Goal: Information Seeking & Learning: Learn about a topic

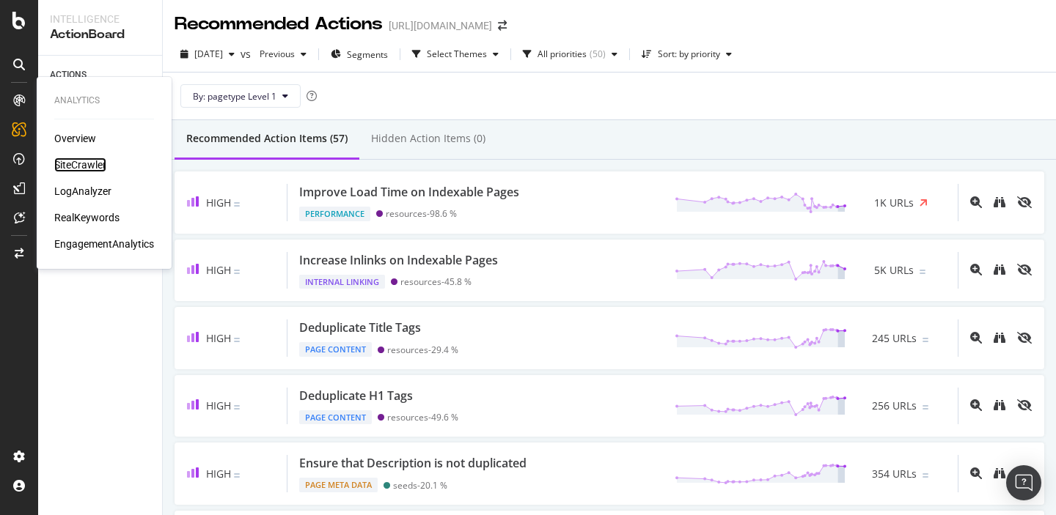
click at [78, 169] on div "SiteCrawler" at bounding box center [80, 165] width 52 height 15
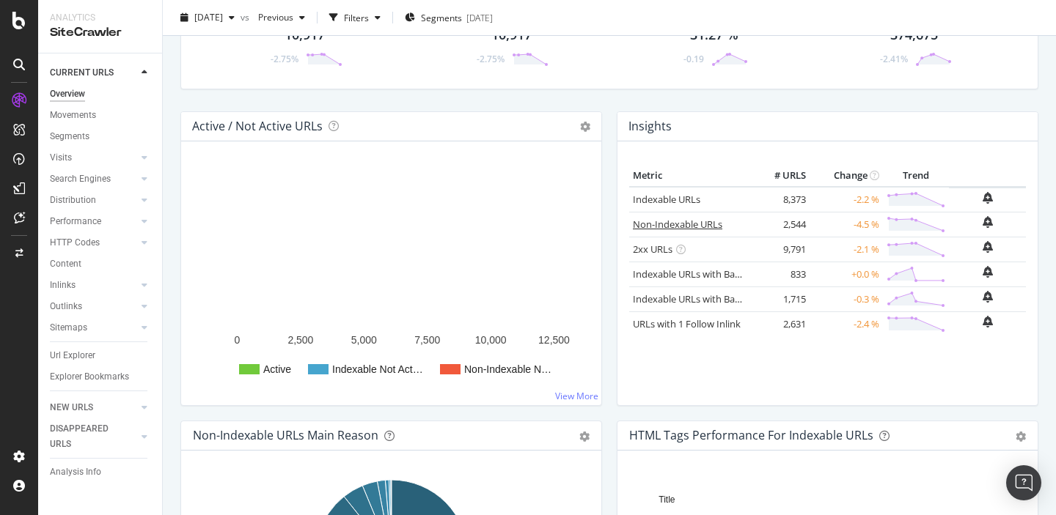
scroll to position [182, 0]
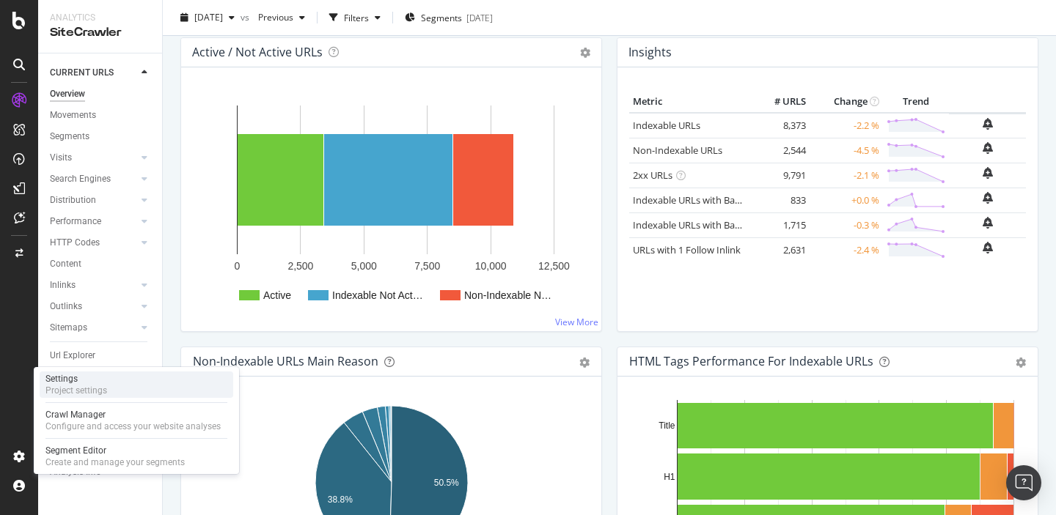
click at [95, 391] on div "Project settings" at bounding box center [76, 391] width 62 height 12
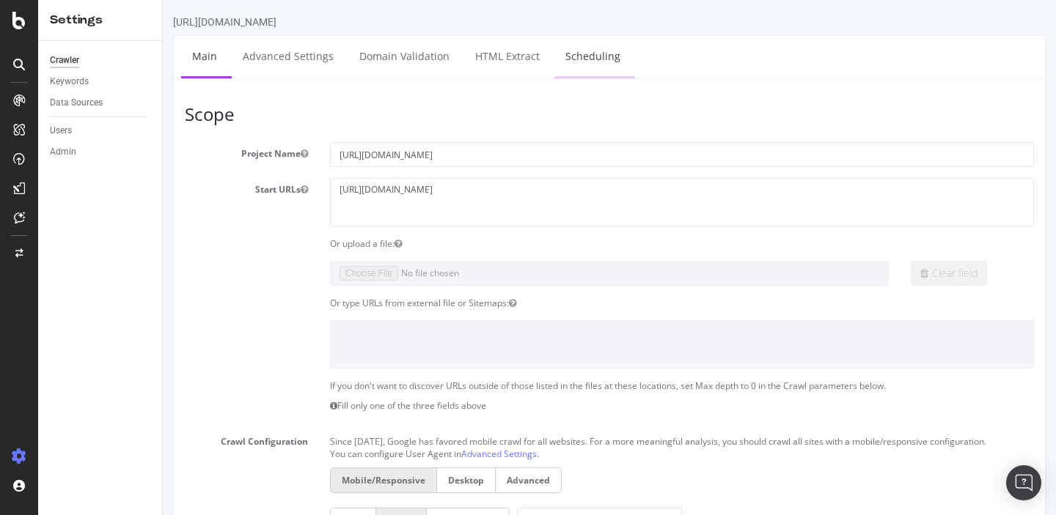
click at [568, 60] on link "Scheduling" at bounding box center [592, 56] width 77 height 40
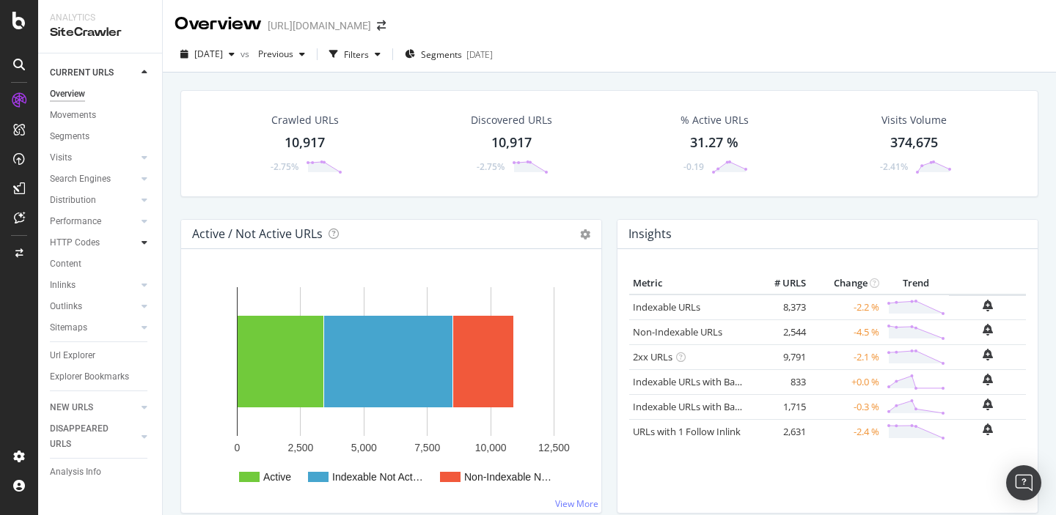
click at [146, 243] on icon at bounding box center [145, 242] width 6 height 9
click at [76, 281] on div "Segments" at bounding box center [76, 285] width 40 height 15
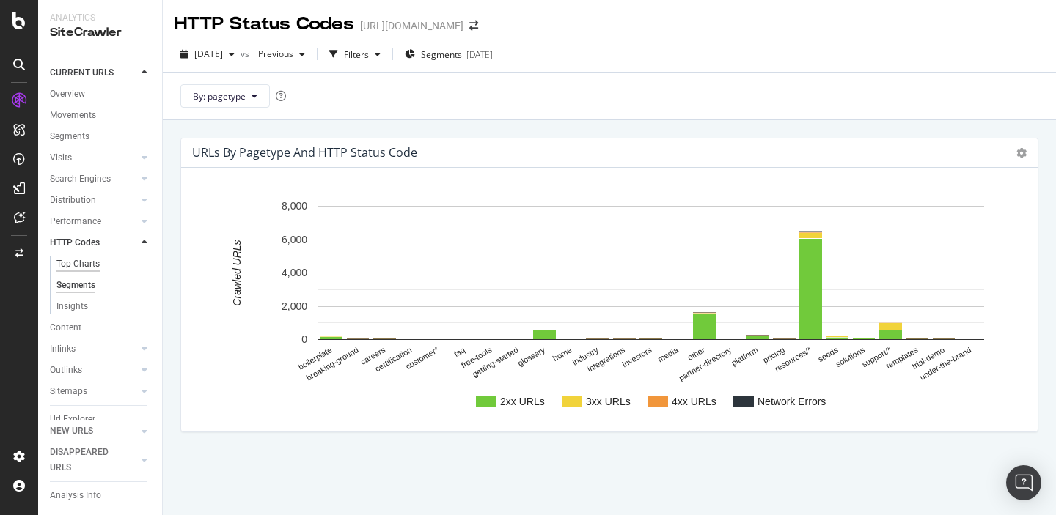
click at [85, 265] on div "Top Charts" at bounding box center [77, 264] width 43 height 15
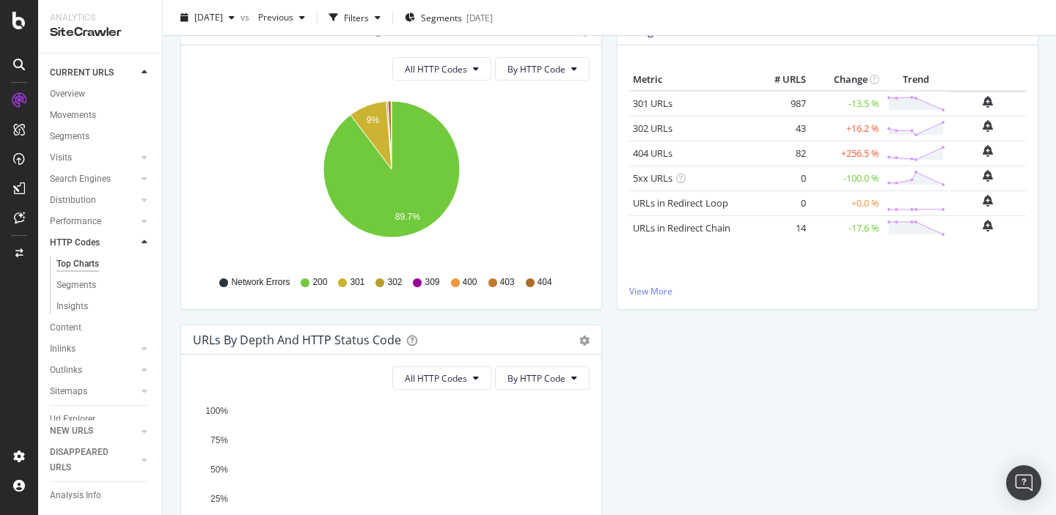
scroll to position [85, 0]
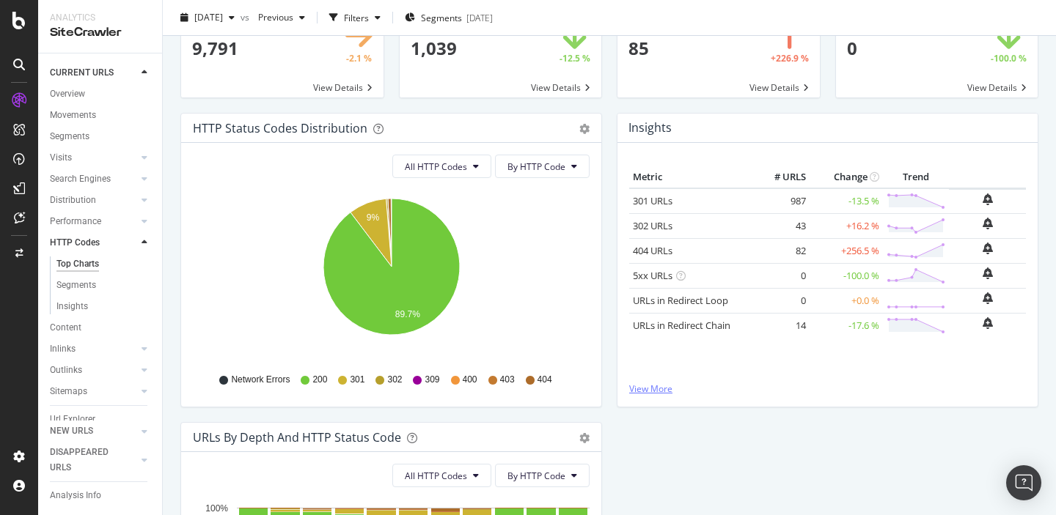
click at [648, 383] on link "View More" at bounding box center [827, 389] width 397 height 12
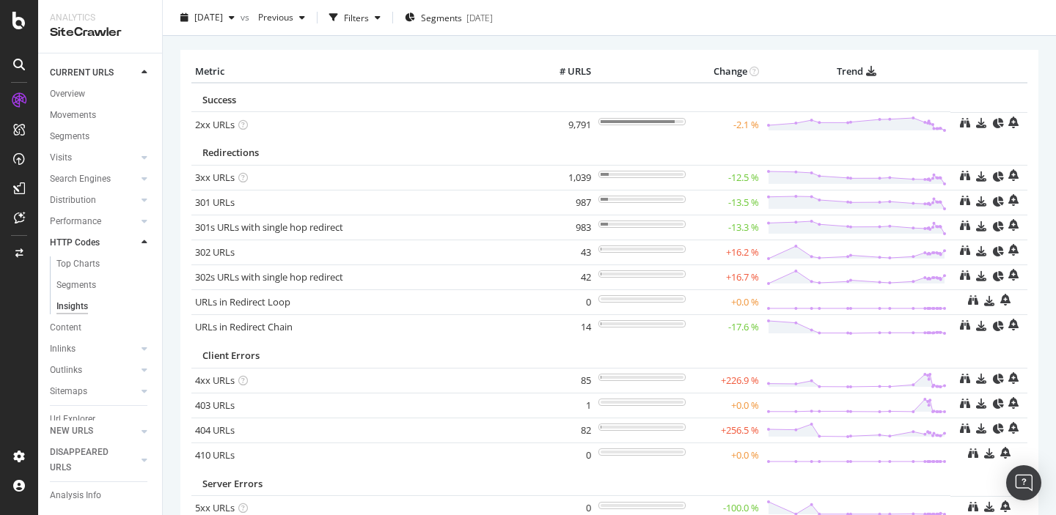
scroll to position [54, 0]
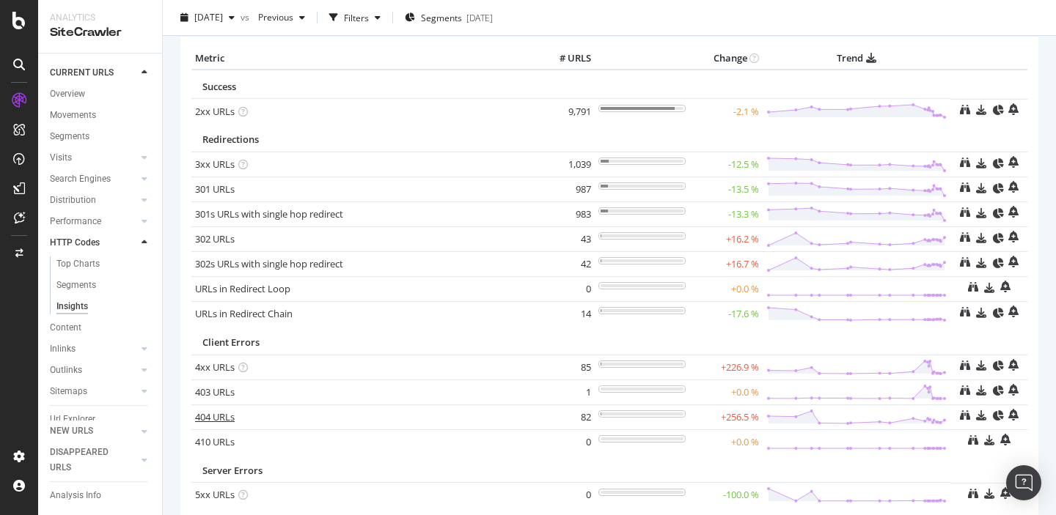
click at [214, 417] on link "404 URLs" at bounding box center [215, 417] width 40 height 13
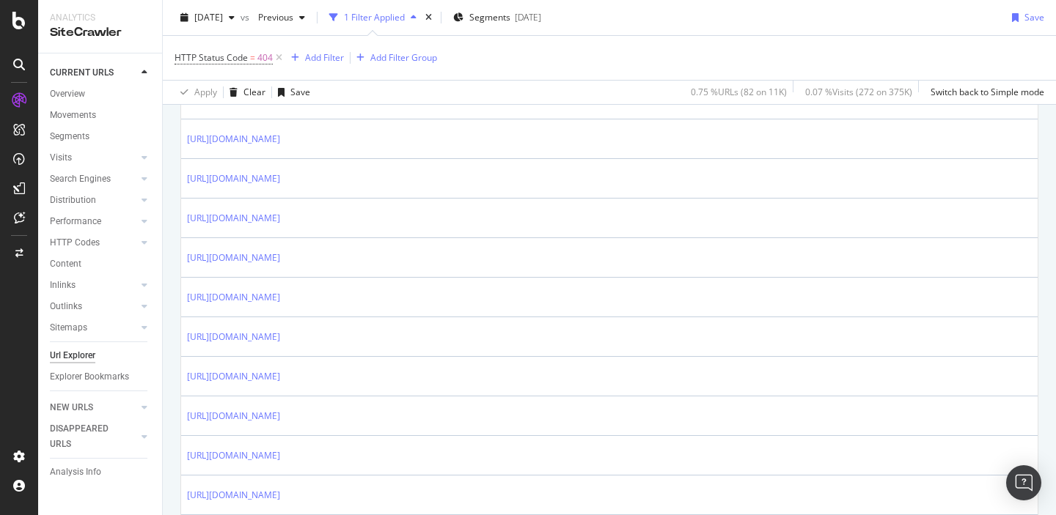
scroll to position [2030, 0]
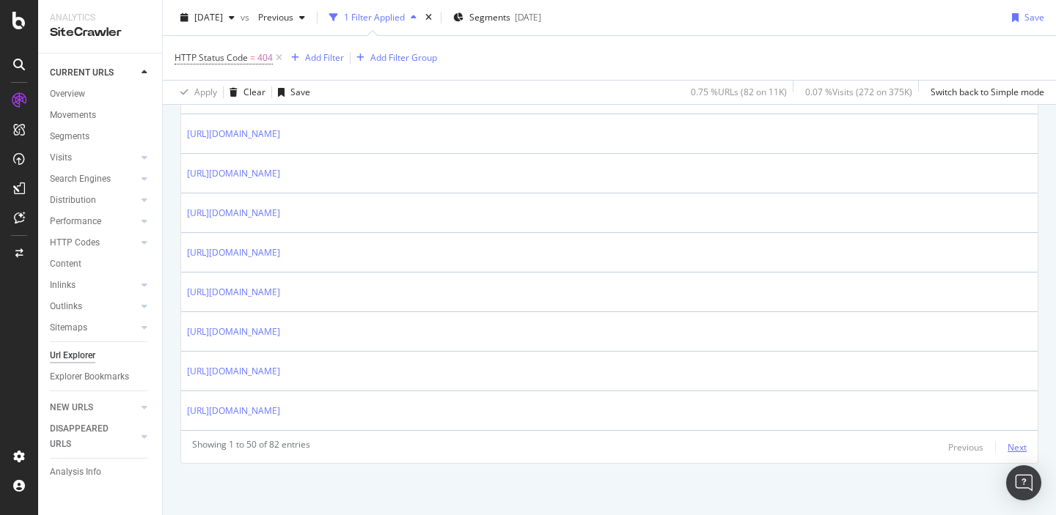
click at [1016, 448] on div "Next" at bounding box center [1016, 447] width 19 height 12
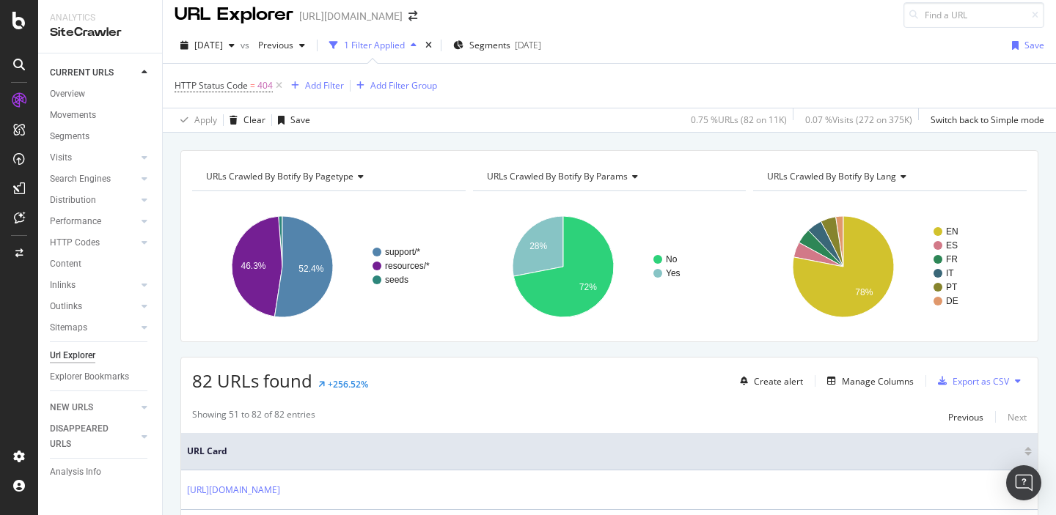
scroll to position [0, 0]
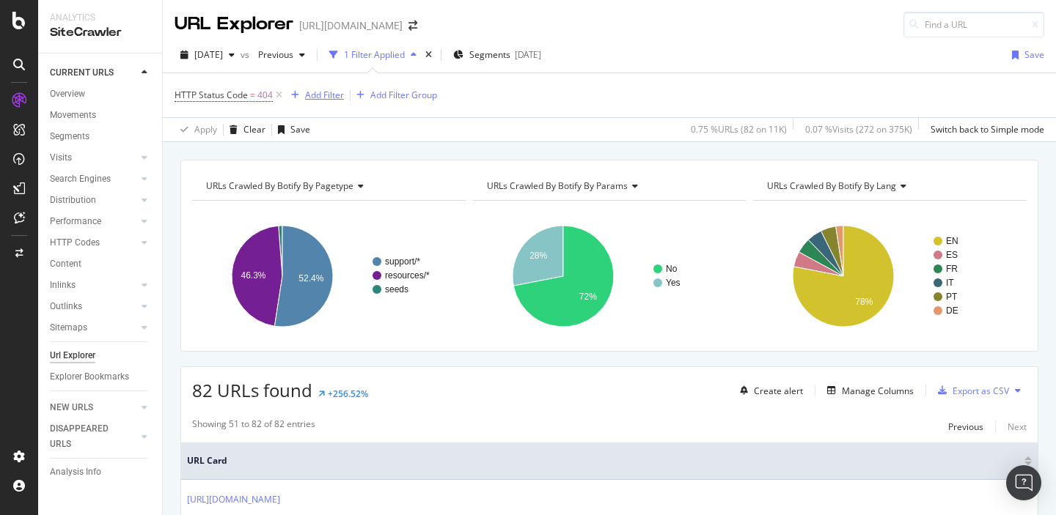
click at [317, 95] on div "Add Filter" at bounding box center [324, 95] width 39 height 12
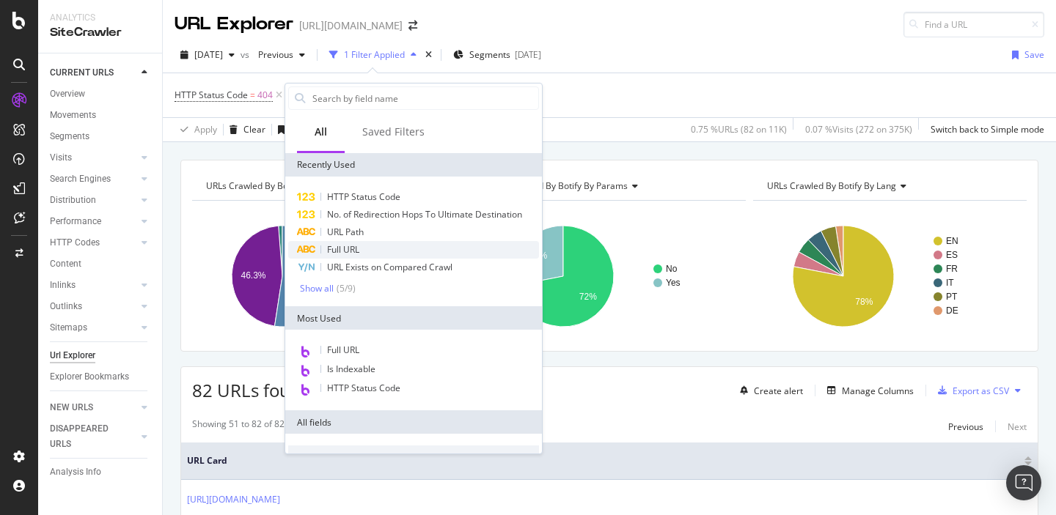
click at [350, 249] on span "Full URL" at bounding box center [343, 249] width 32 height 12
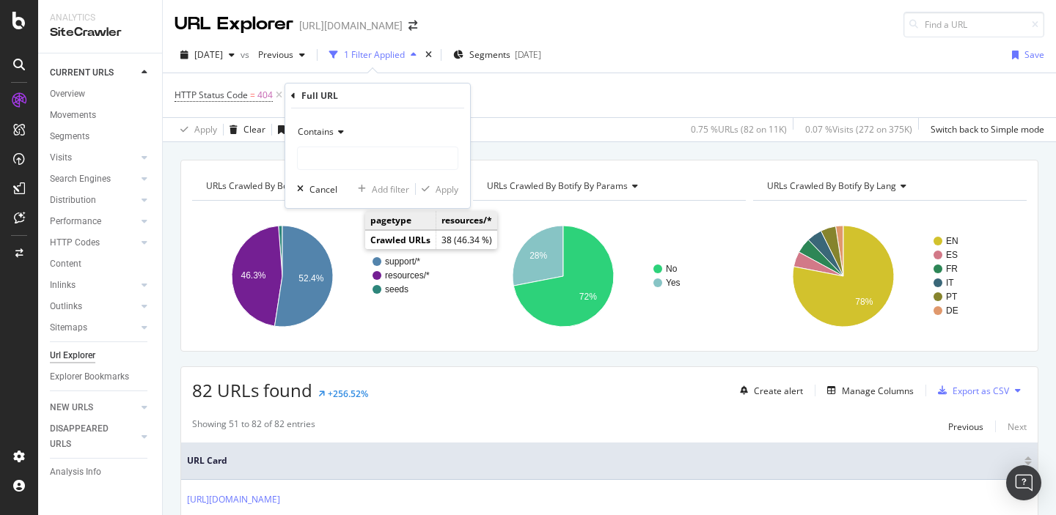
click at [329, 138] on div "Contains" at bounding box center [377, 131] width 161 height 23
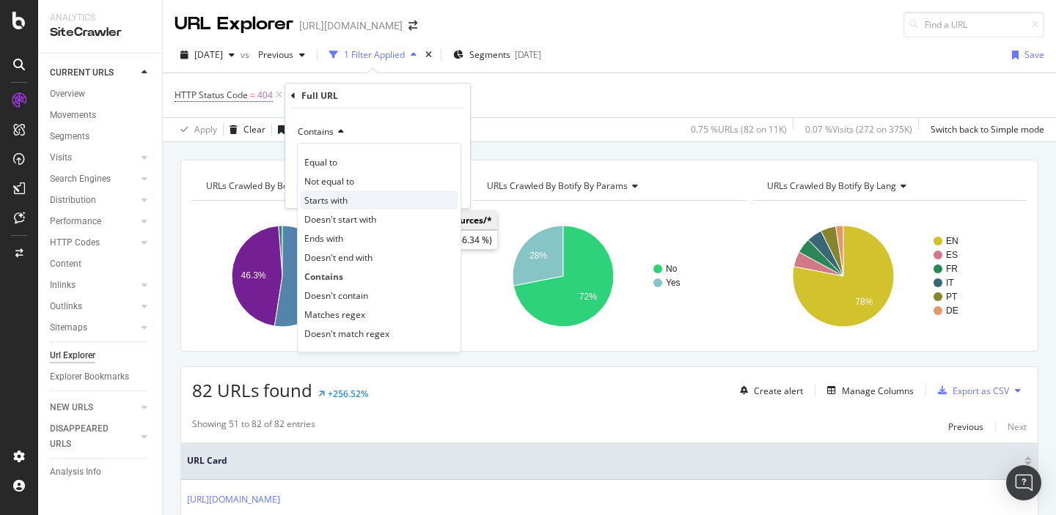
click at [331, 201] on span "Starts with" at bounding box center [325, 200] width 43 height 12
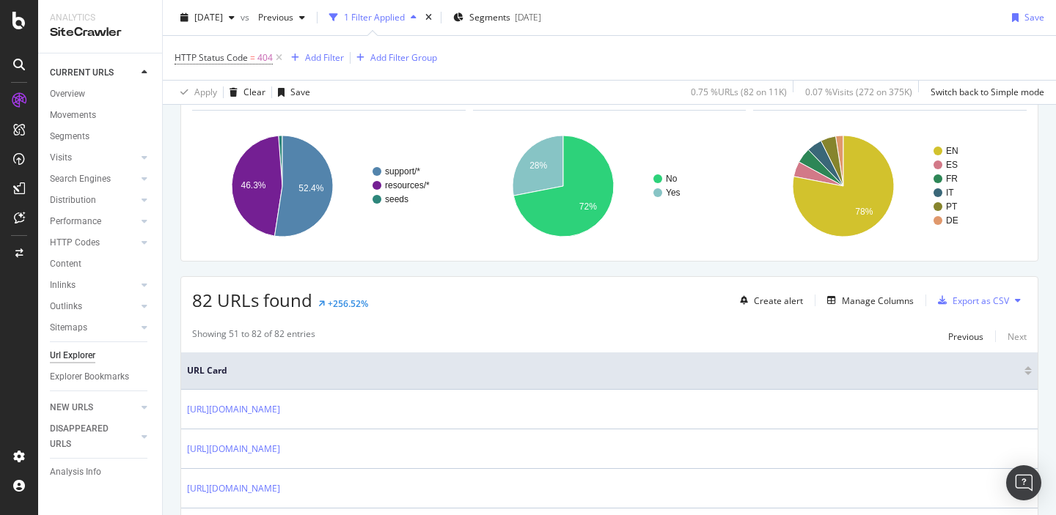
scroll to position [22, 0]
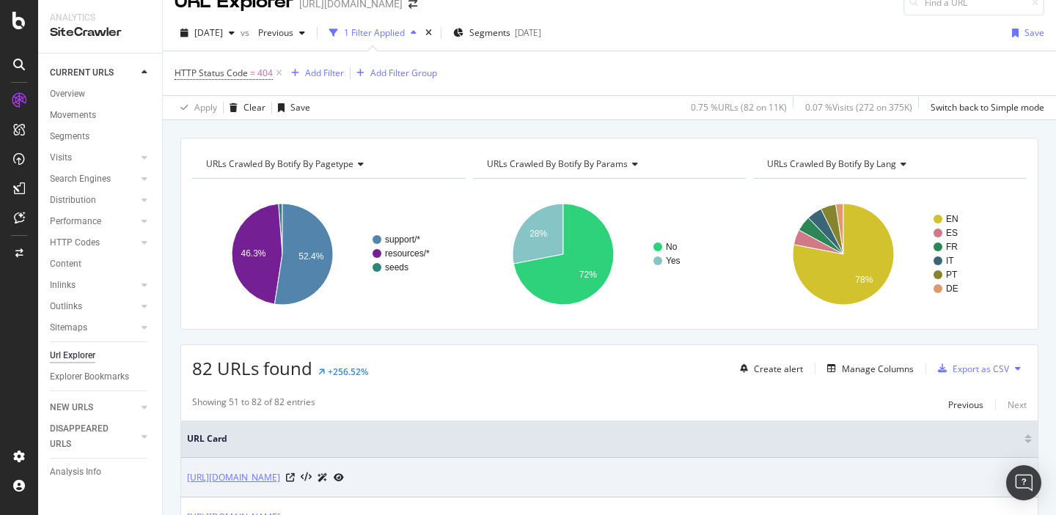
drag, startPoint x: 180, startPoint y: 482, endPoint x: 322, endPoint y: 480, distance: 141.5
copy table "URL Card https://support.sproutsocial.com"
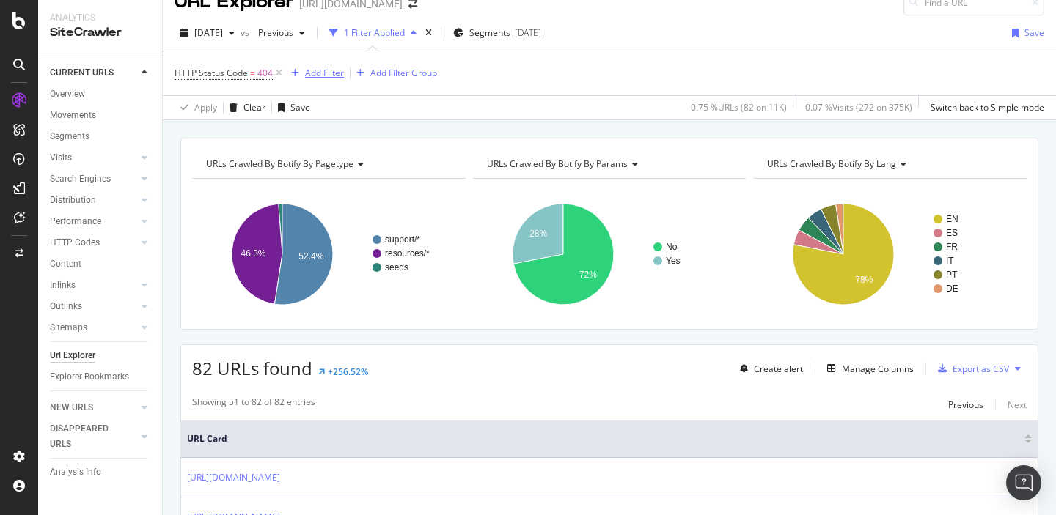
click at [315, 67] on div "Add Filter" at bounding box center [324, 73] width 39 height 12
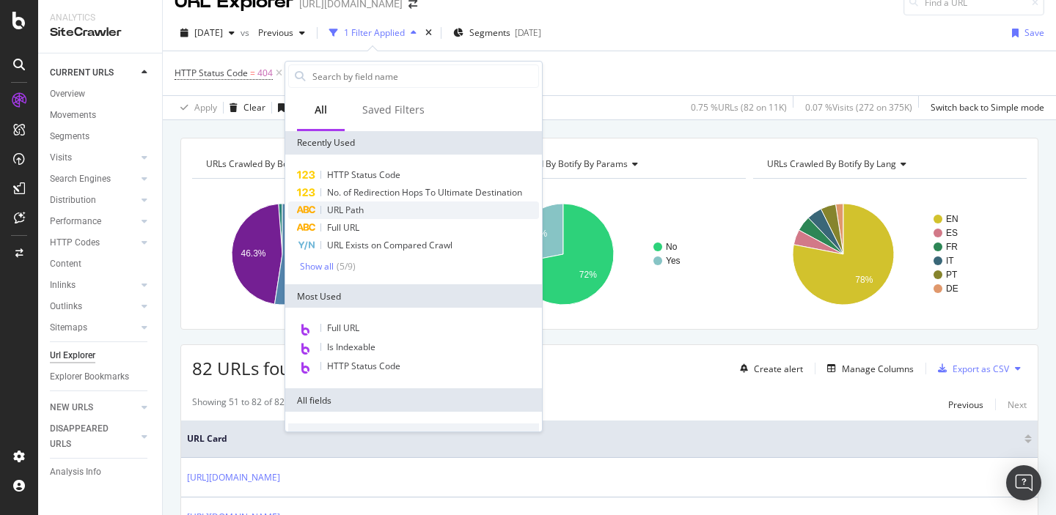
click at [339, 213] on span "URL Path" at bounding box center [345, 210] width 37 height 12
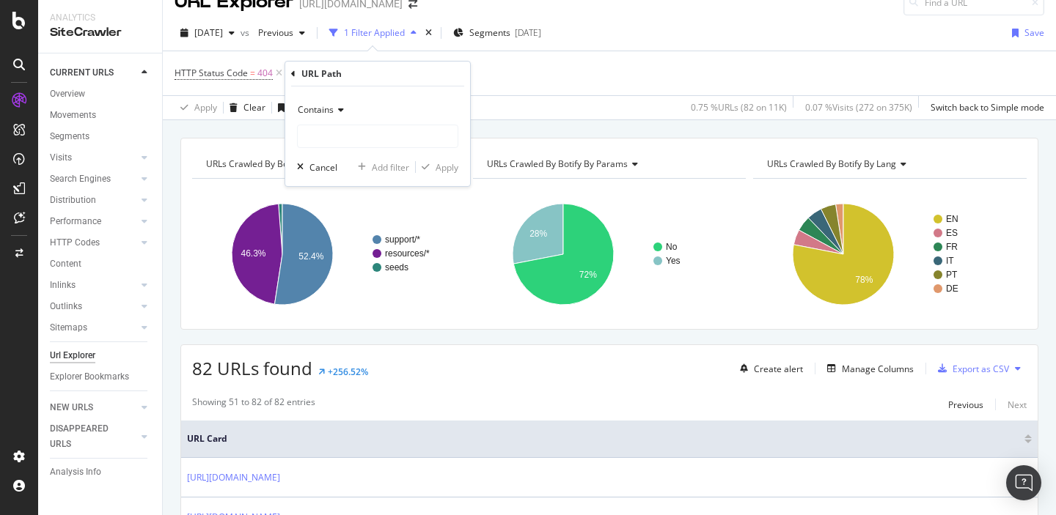
click at [329, 106] on span "Contains" at bounding box center [316, 109] width 36 height 12
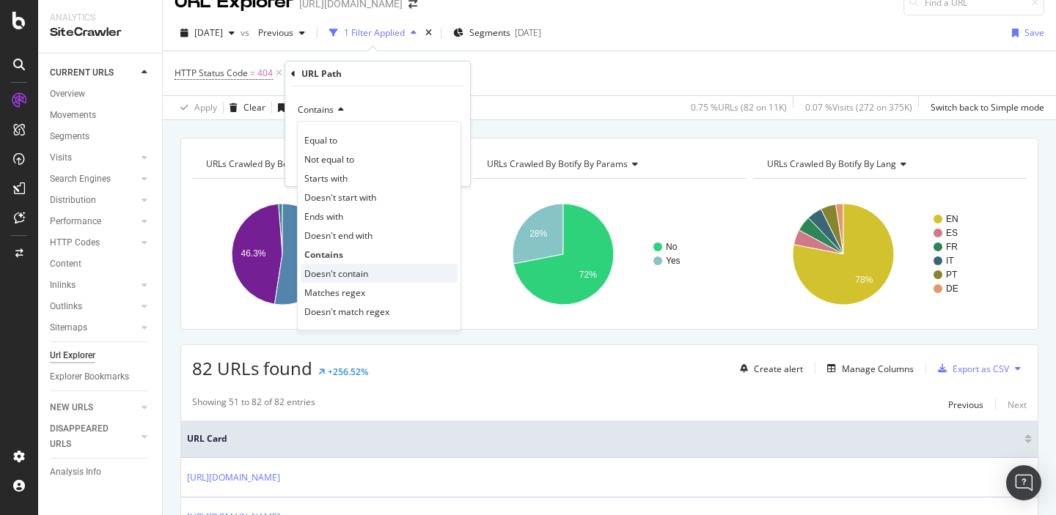
click at [324, 277] on span "Doesn't contain" at bounding box center [336, 274] width 64 height 12
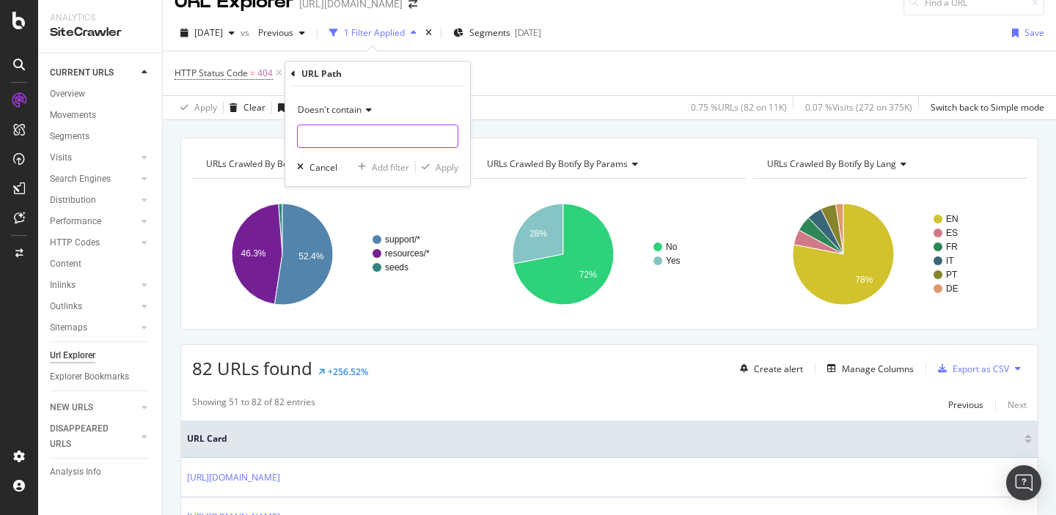
click at [310, 133] on input "text" at bounding box center [378, 136] width 160 height 23
paste input "URL Card https://support.sproutsocial.com"
drag, startPoint x: 313, startPoint y: 133, endPoint x: 286, endPoint y: 133, distance: 27.1
click at [286, 133] on div "Doesn't contain URL Card https://support.sproutsocial.com Cancel Add filter App…" at bounding box center [377, 137] width 185 height 100
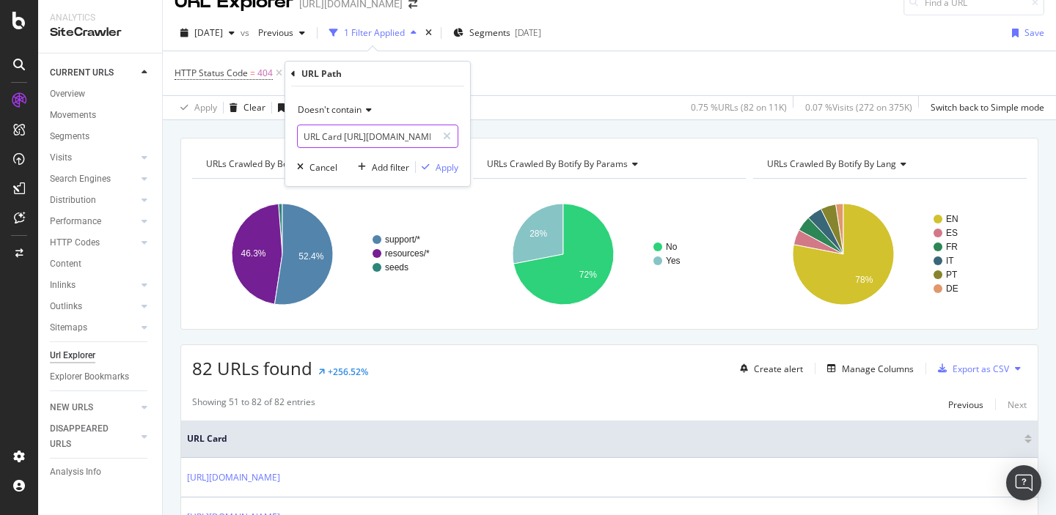
click at [344, 138] on input "URL Card https://support.sproutsocial.com" at bounding box center [367, 136] width 139 height 23
drag, startPoint x: 344, startPoint y: 138, endPoint x: 287, endPoint y: 138, distance: 57.2
click at [287, 138] on div "Doesn't contain URL Card https://support.sproutsocial.com Cancel Add filter App…" at bounding box center [377, 137] width 185 height 100
type input "https://support.sproutsocial.com"
click at [444, 166] on div "Apply" at bounding box center [447, 167] width 23 height 12
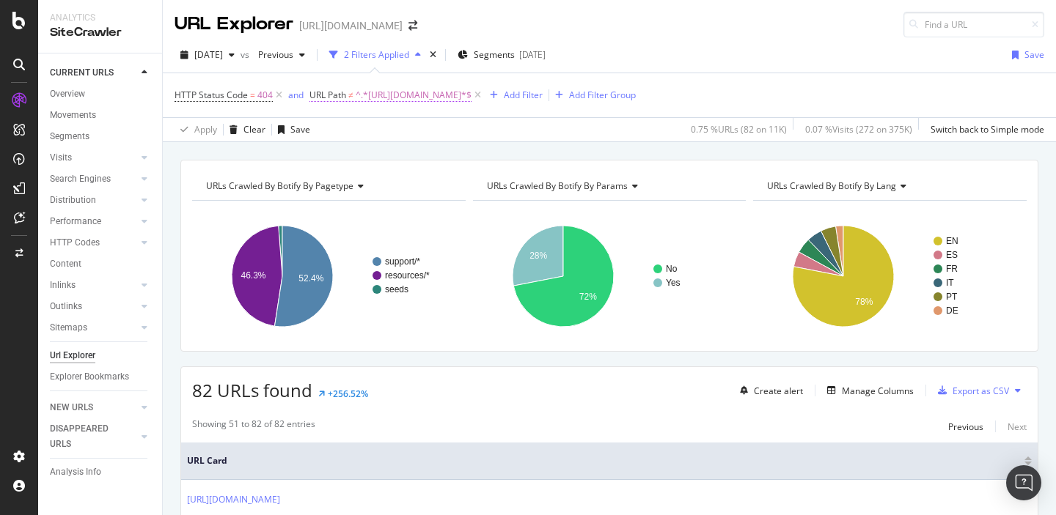
click at [471, 90] on span "^.*[URL][DOMAIN_NAME]*$" at bounding box center [414, 95] width 116 height 21
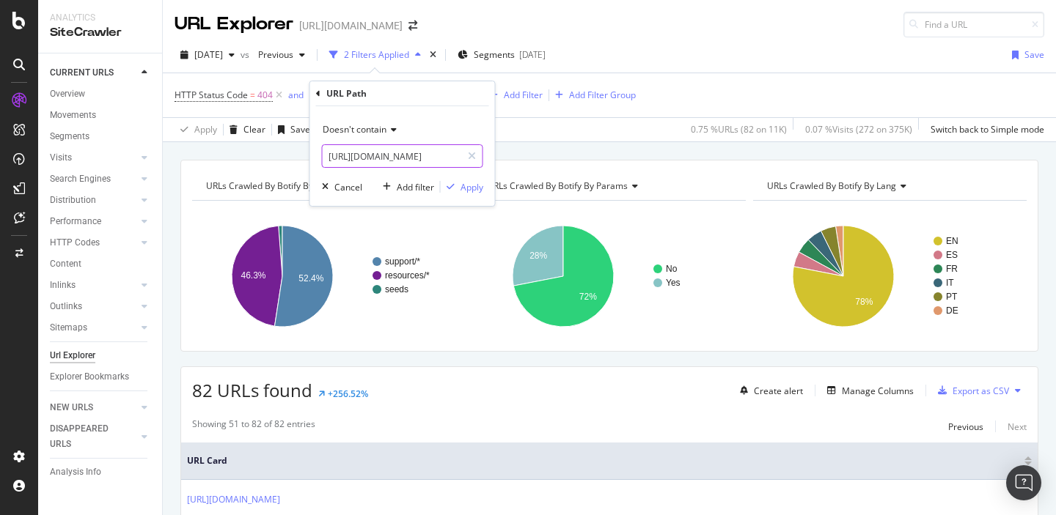
click at [413, 158] on input "https://support.sproutsocial.com" at bounding box center [392, 155] width 139 height 23
click at [333, 191] on div "button" at bounding box center [325, 187] width 18 height 9
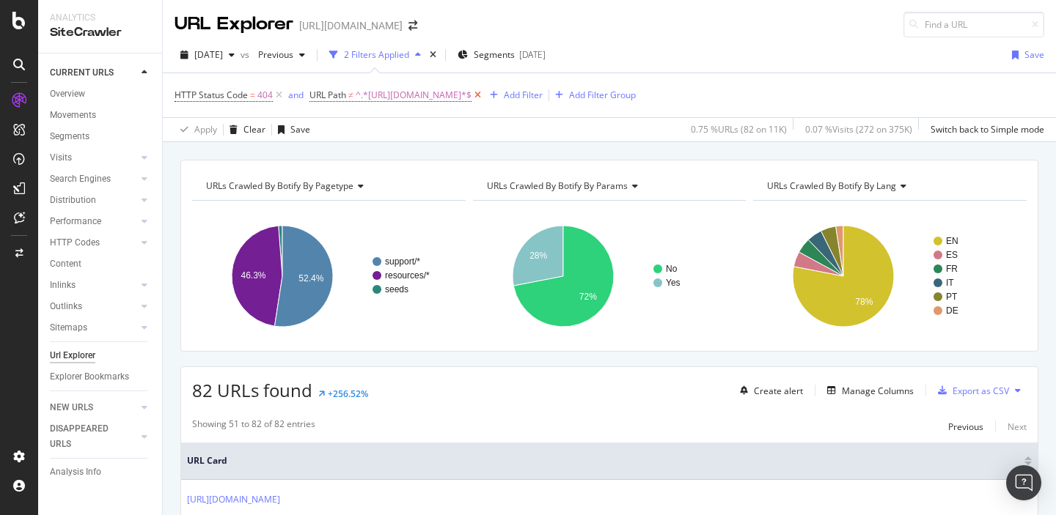
click at [484, 97] on icon at bounding box center [477, 95] width 12 height 15
click at [321, 96] on div "Add Filter" at bounding box center [324, 95] width 39 height 12
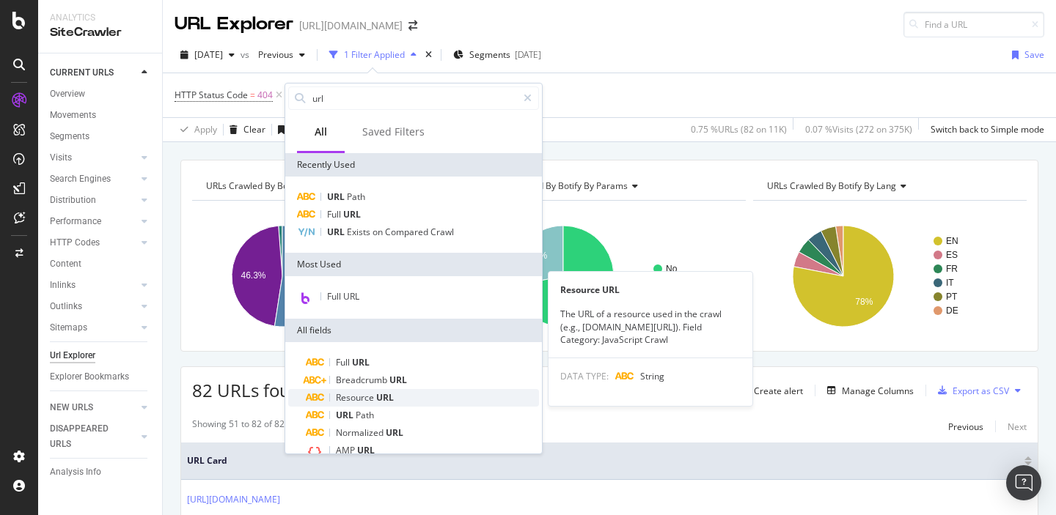
type input "url"
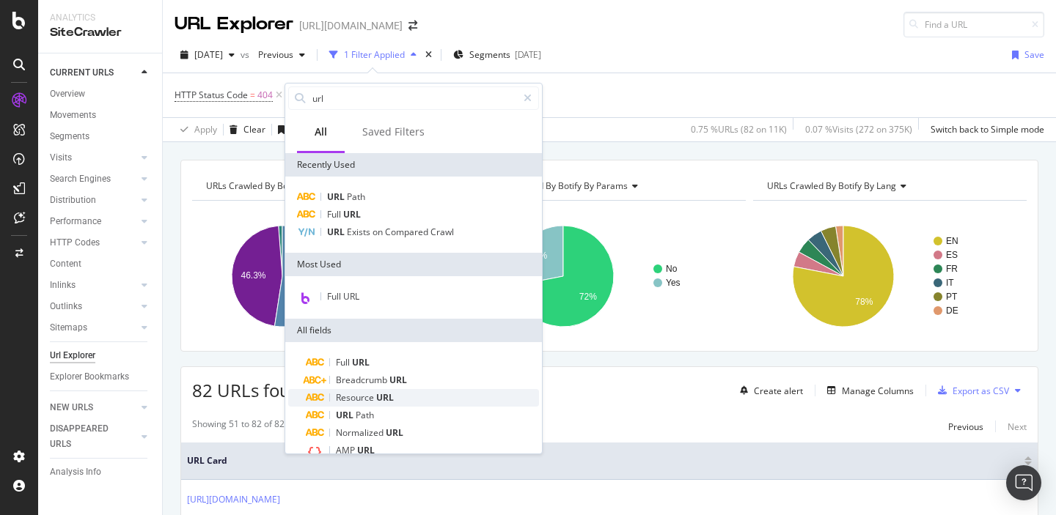
click at [387, 393] on span "URL" at bounding box center [385, 398] width 18 height 12
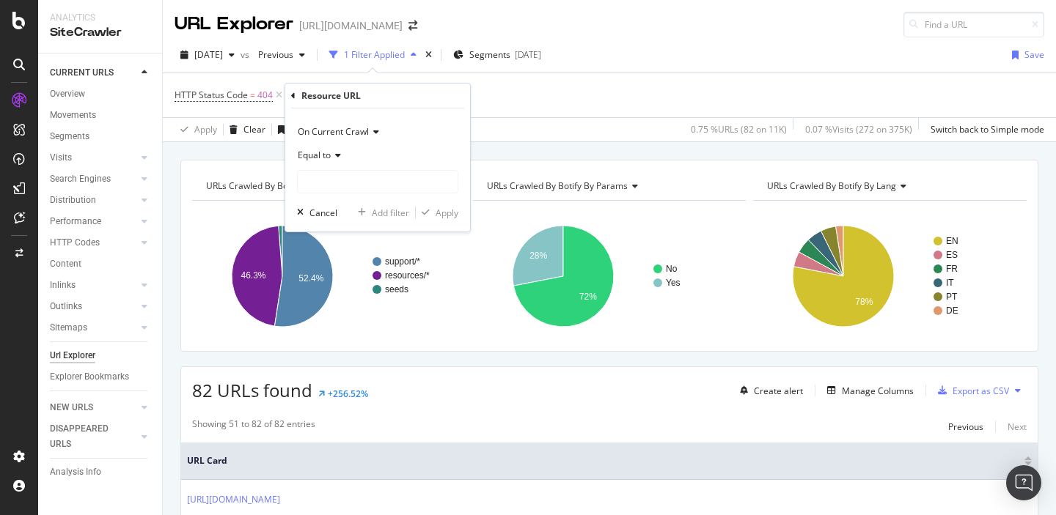
click at [328, 154] on span "Equal to" at bounding box center [314, 155] width 33 height 12
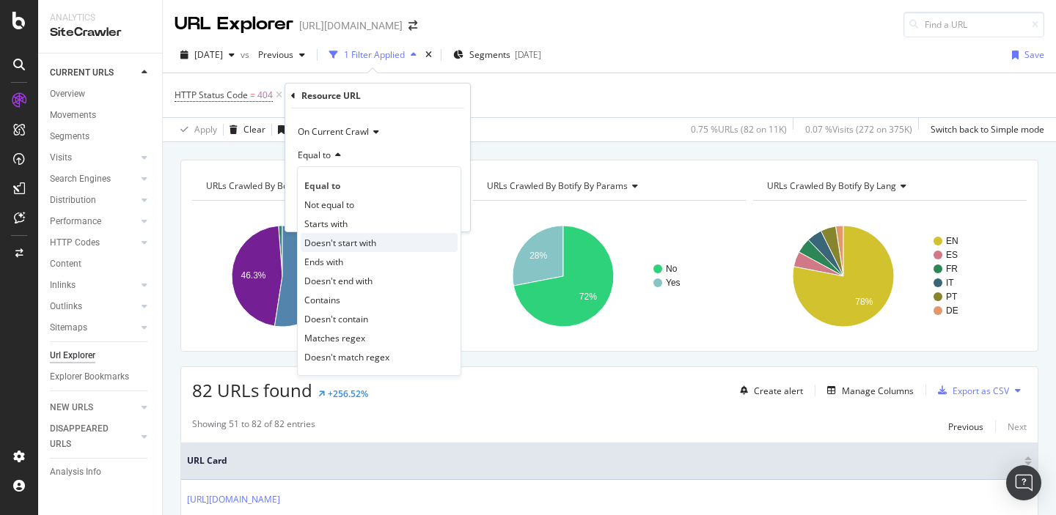
click at [332, 242] on span "Doesn't start with" at bounding box center [340, 243] width 72 height 12
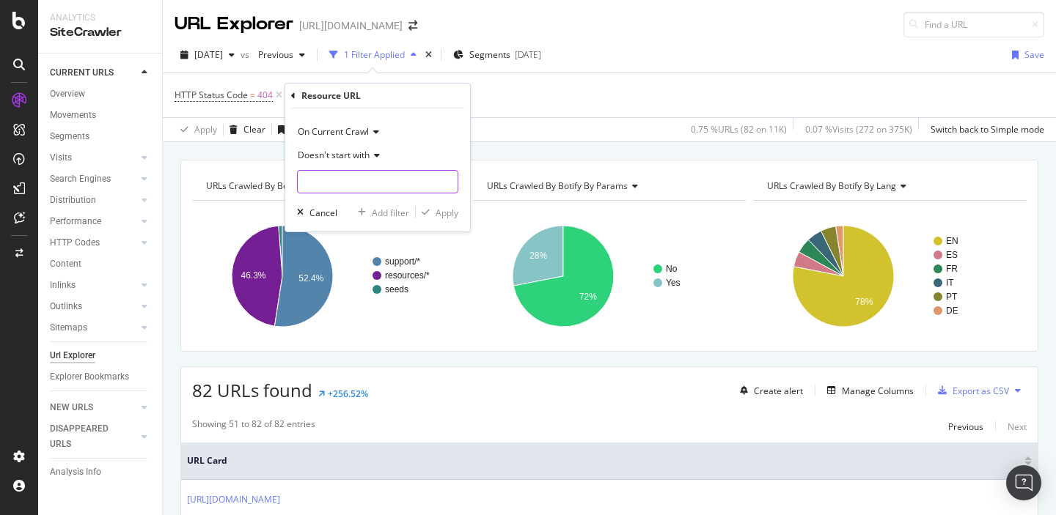
click at [320, 178] on input "text" at bounding box center [378, 181] width 160 height 23
paste input "https://support.sproutsocial.com"
drag, startPoint x: 326, startPoint y: 180, endPoint x: 284, endPoint y: 180, distance: 41.8
click at [284, 180] on div "Resource URL On Current Crawl Doesn't start with https://support.sproutsocial.c…" at bounding box center [377, 158] width 186 height 150
type input "support.sproutsocial.com"
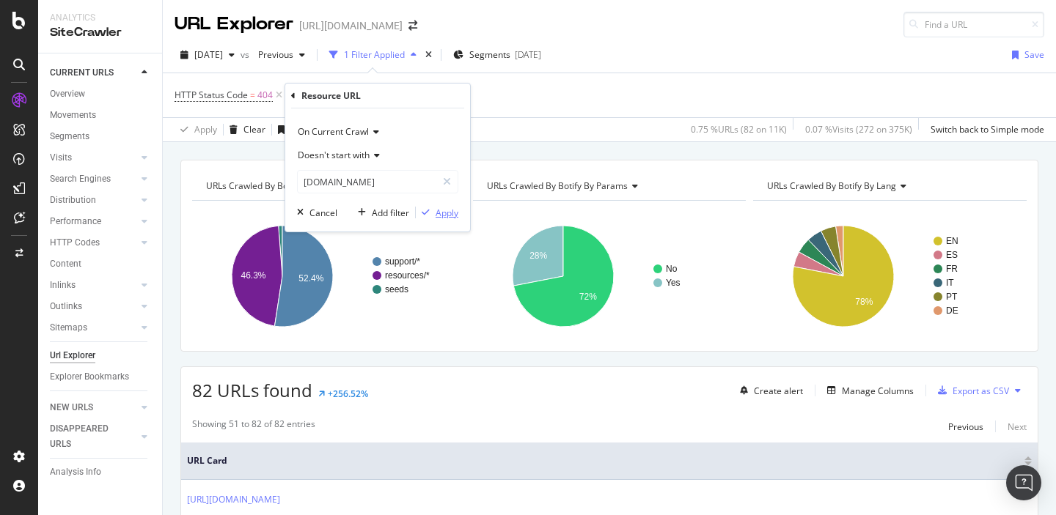
click at [443, 210] on div "Apply" at bounding box center [447, 213] width 23 height 12
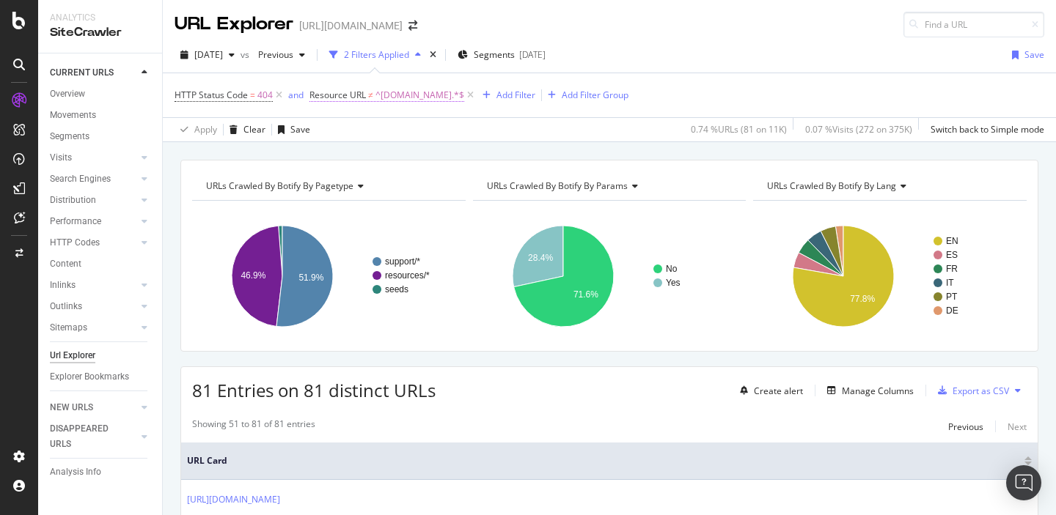
click at [342, 98] on span "Resource URL" at bounding box center [337, 95] width 56 height 12
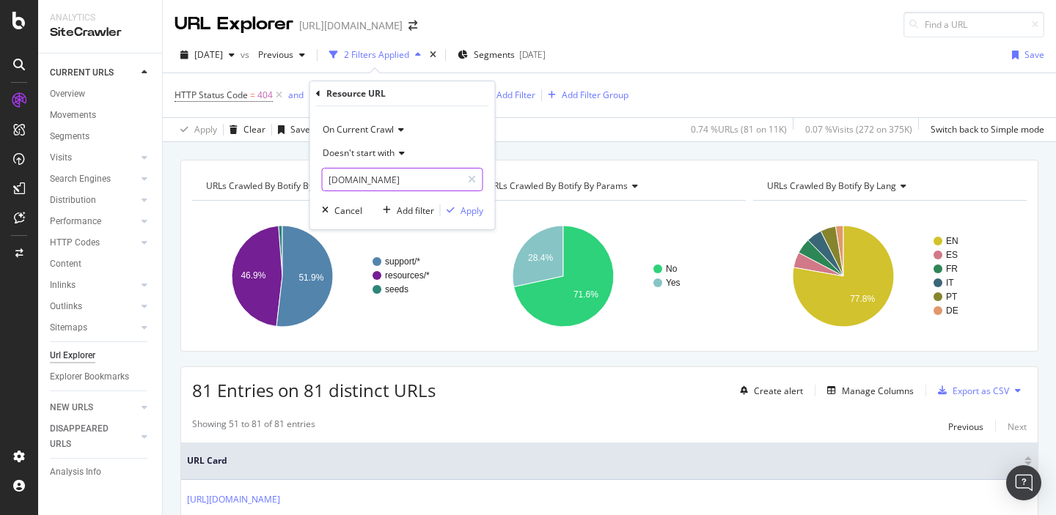
click at [328, 181] on input "support.sproutsocial.com" at bounding box center [392, 179] width 139 height 23
type input "https://support.sproutsocial.com"
click at [465, 205] on div "Apply" at bounding box center [471, 211] width 23 height 12
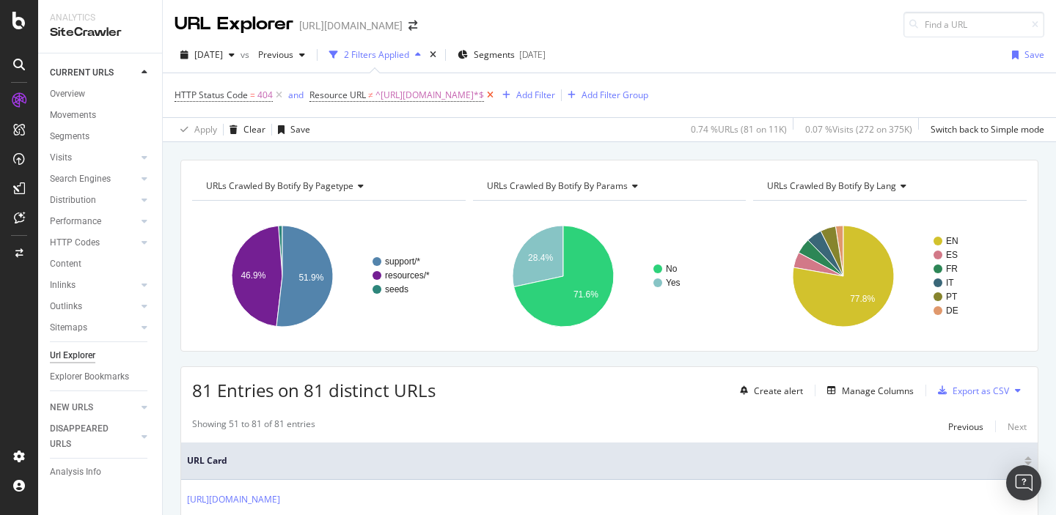
click at [496, 89] on icon at bounding box center [490, 95] width 12 height 15
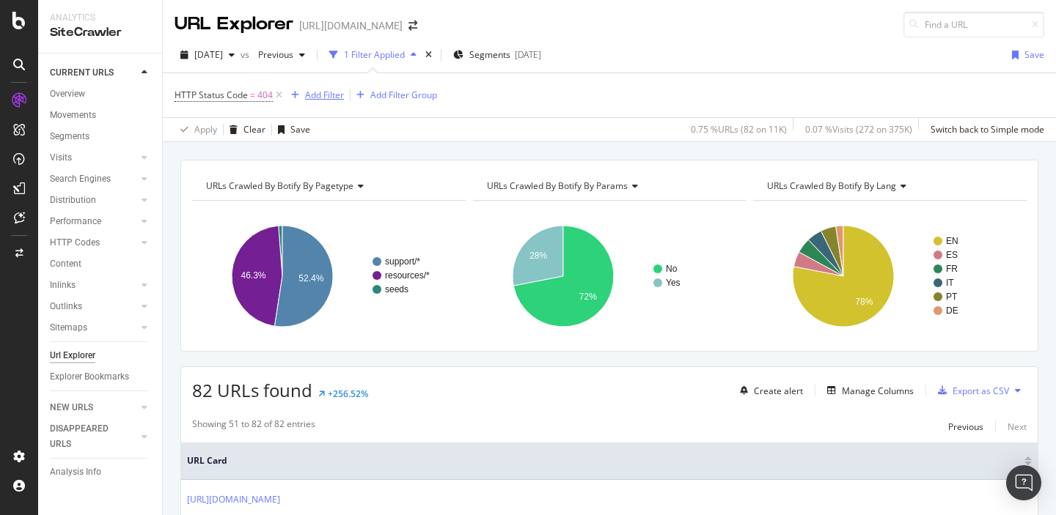
click at [324, 92] on div "Add Filter" at bounding box center [324, 95] width 39 height 12
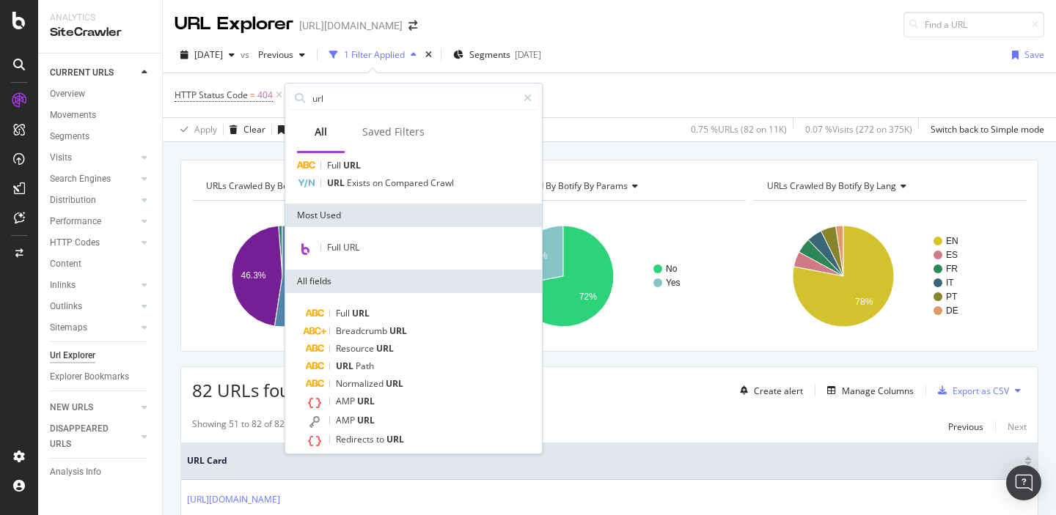
scroll to position [78, 0]
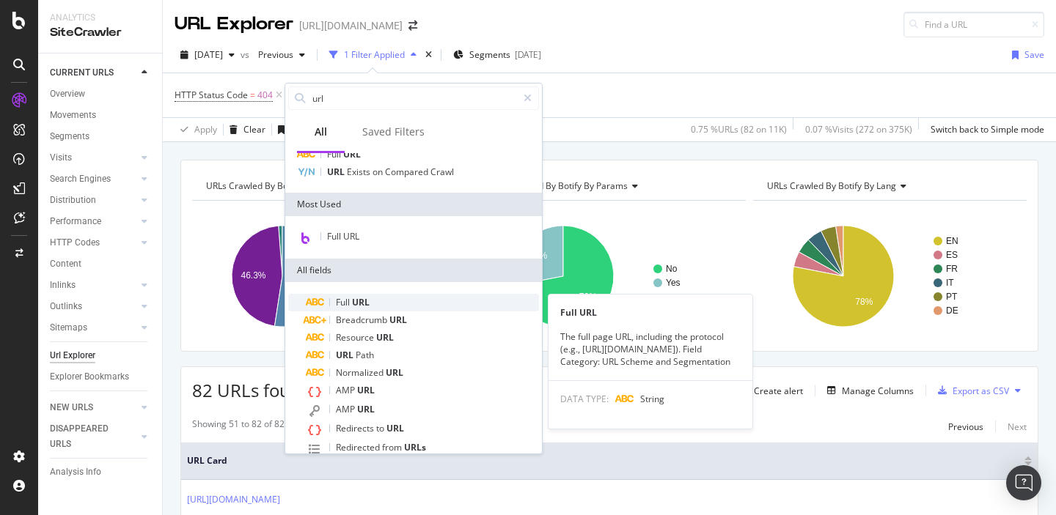
click at [363, 301] on span "URL" at bounding box center [361, 302] width 18 height 12
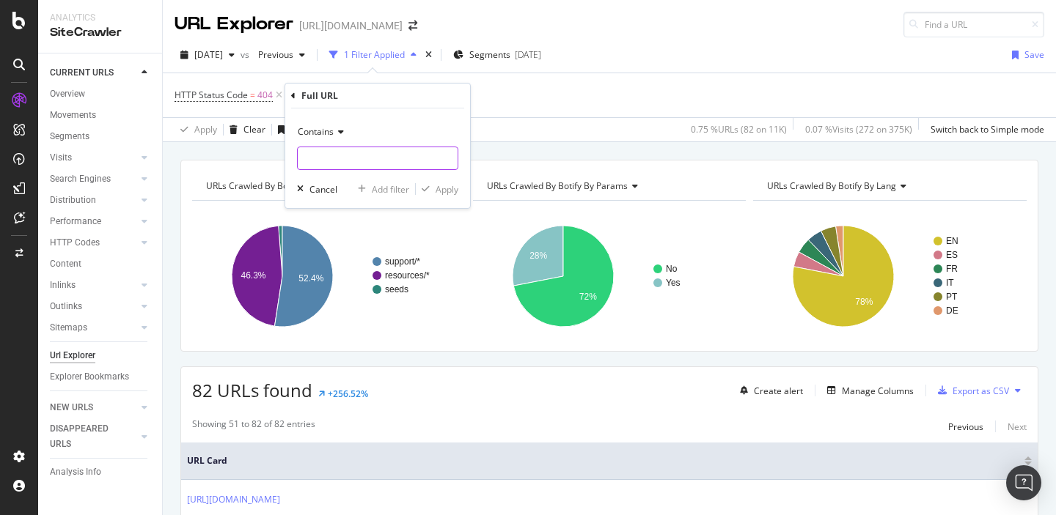
click at [351, 157] on input "text" at bounding box center [378, 158] width 160 height 23
paste input "https://support.sproutsocial.com"
type input "https://support.sproutsocial.com"
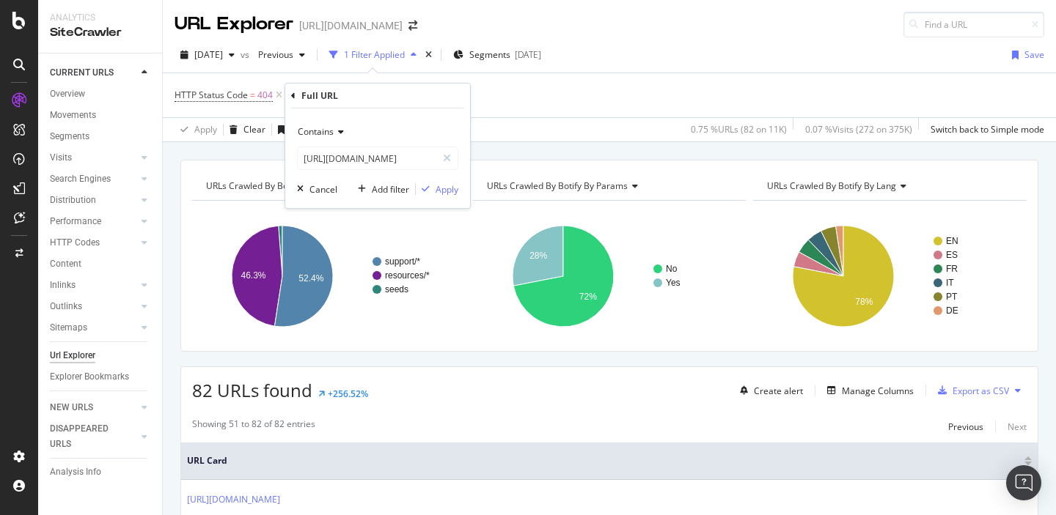
click at [326, 133] on span "Contains" at bounding box center [316, 131] width 36 height 12
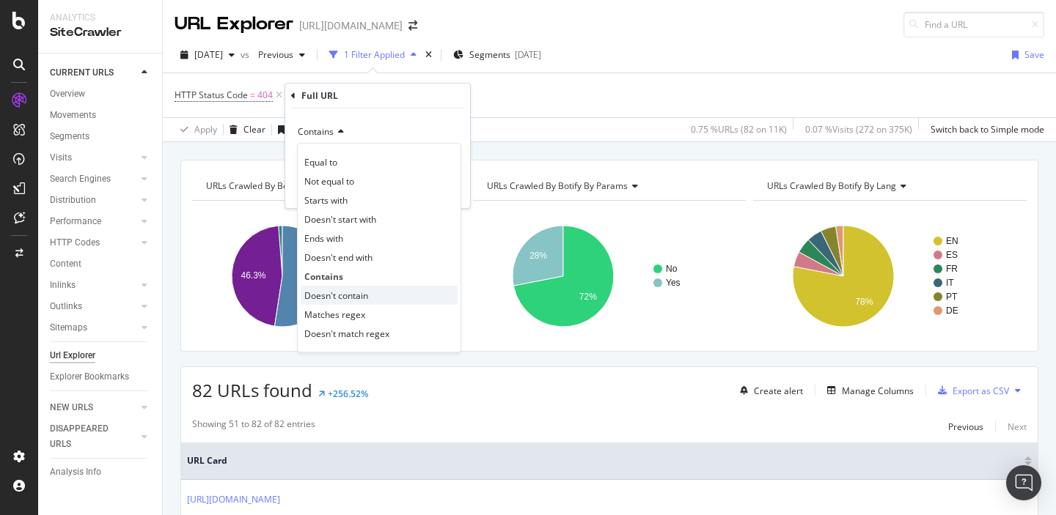
click at [329, 293] on span "Doesn't contain" at bounding box center [336, 296] width 64 height 12
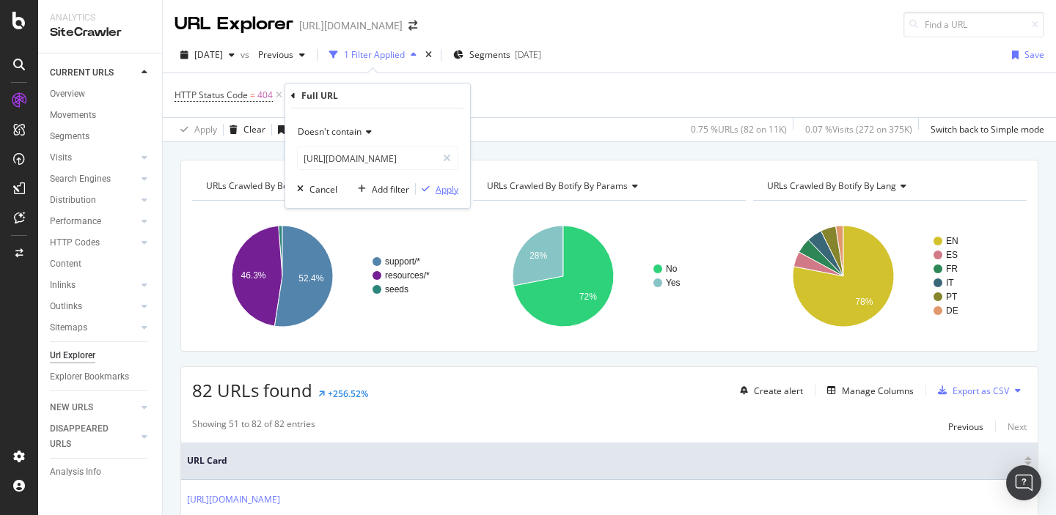
click at [449, 191] on div "Apply" at bounding box center [447, 189] width 23 height 12
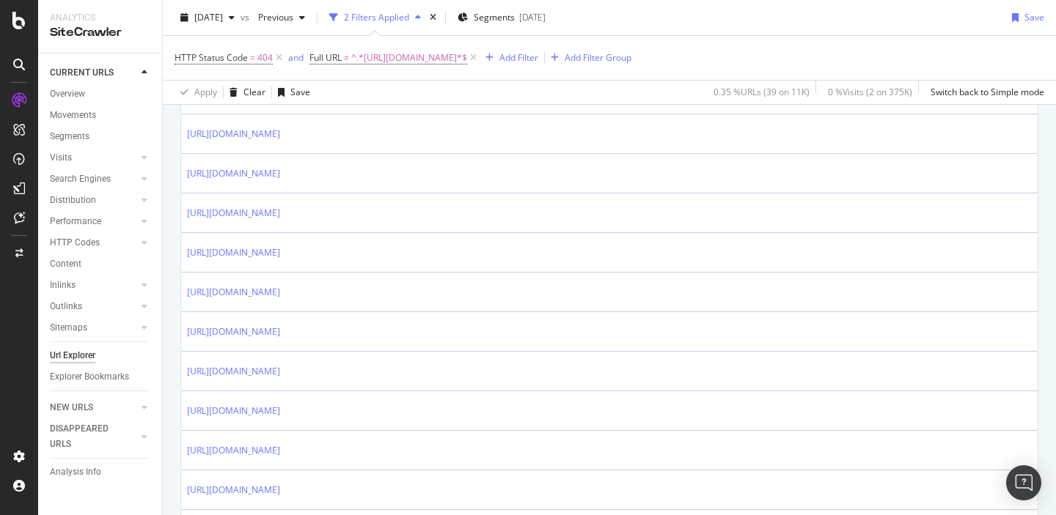
scroll to position [575, 0]
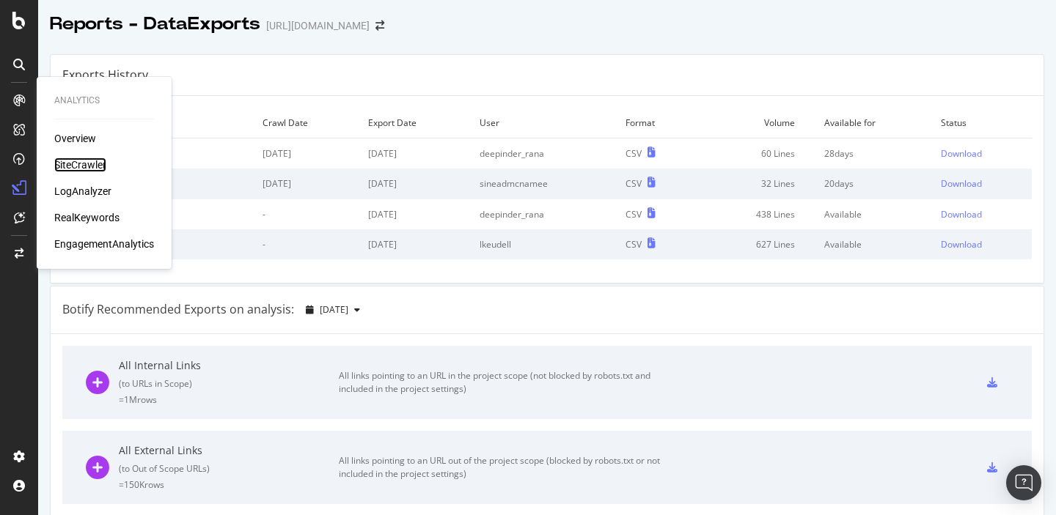
click at [76, 164] on div "SiteCrawler" at bounding box center [80, 165] width 52 height 15
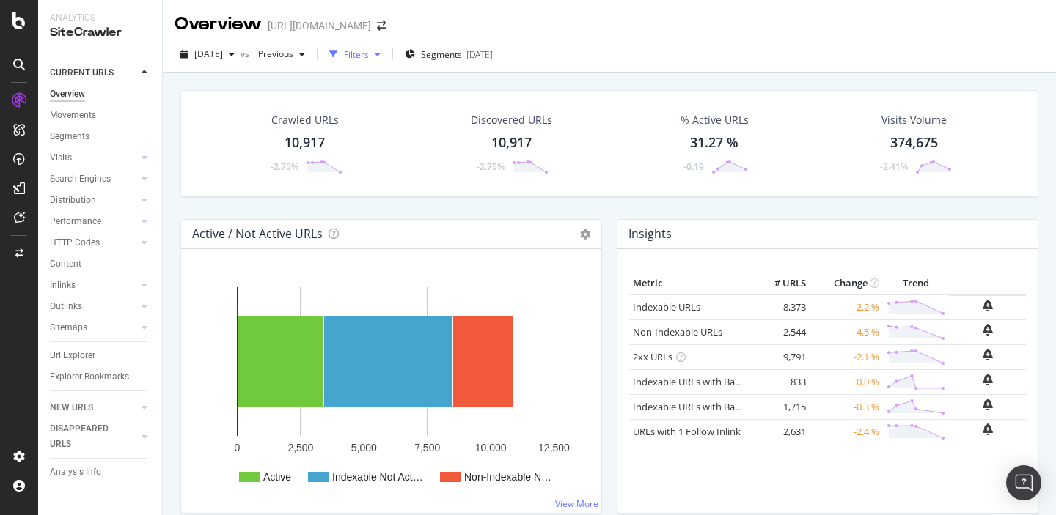
click at [369, 56] on div "Filters" at bounding box center [356, 54] width 25 height 12
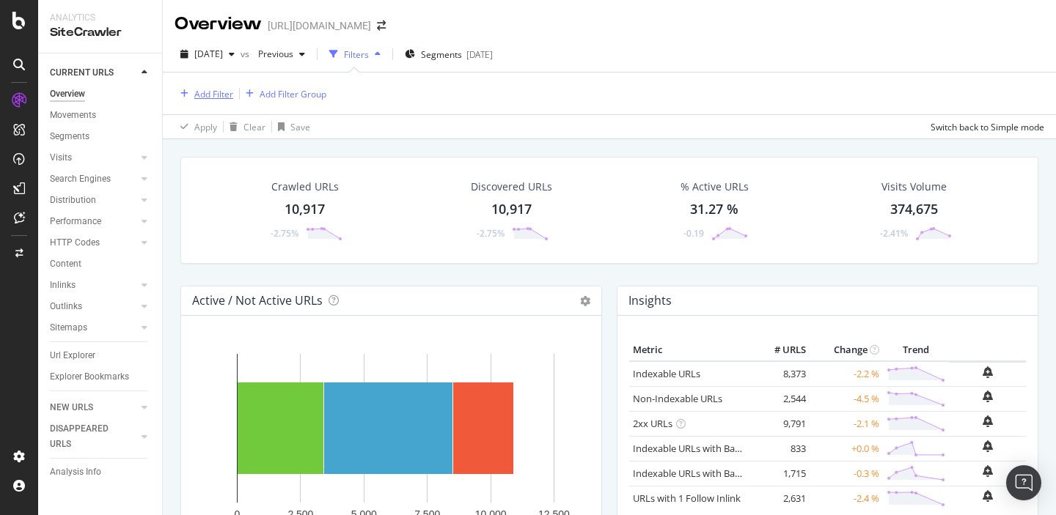
click at [204, 95] on div "Add Filter" at bounding box center [213, 94] width 39 height 12
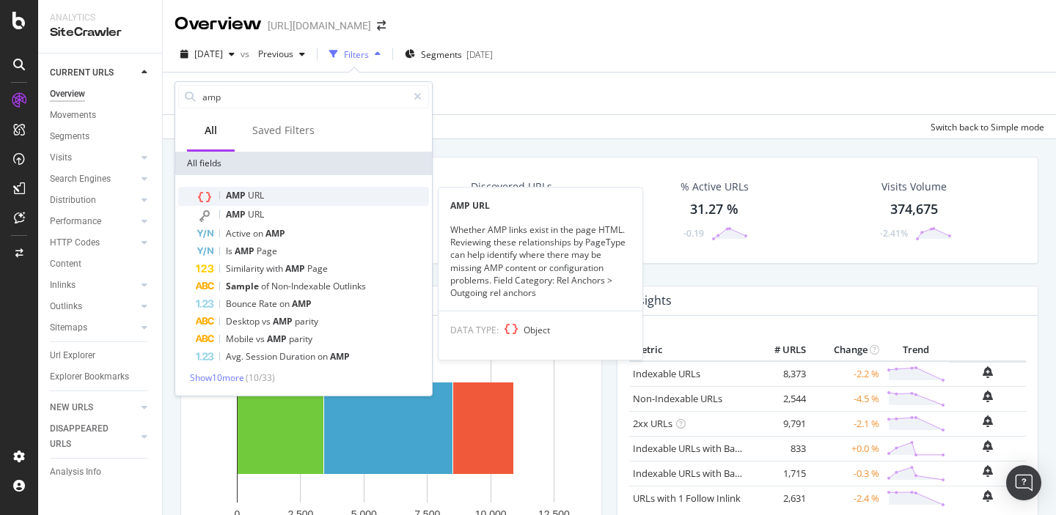
type input "amp"
click at [246, 197] on span "AMP" at bounding box center [237, 195] width 22 height 12
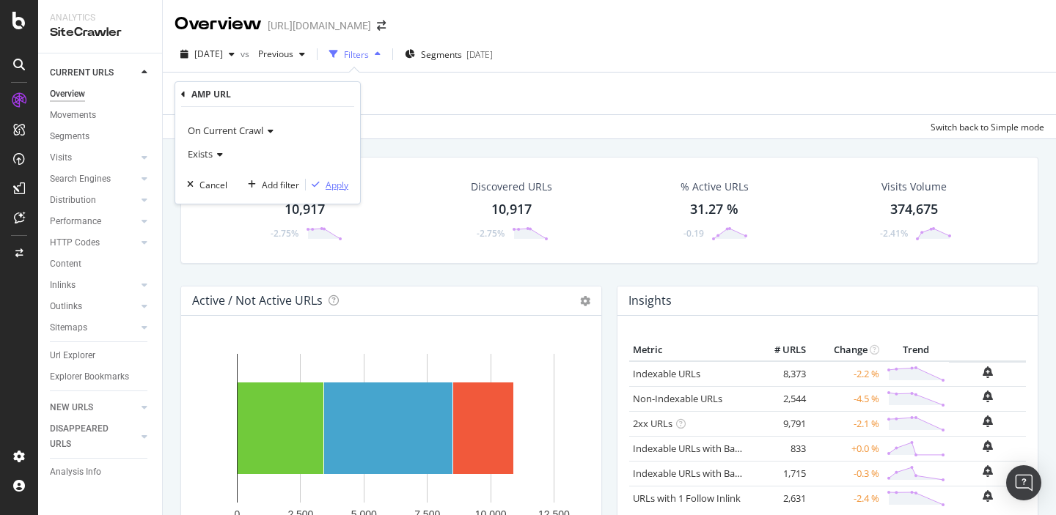
click at [334, 185] on div "Apply" at bounding box center [337, 185] width 23 height 12
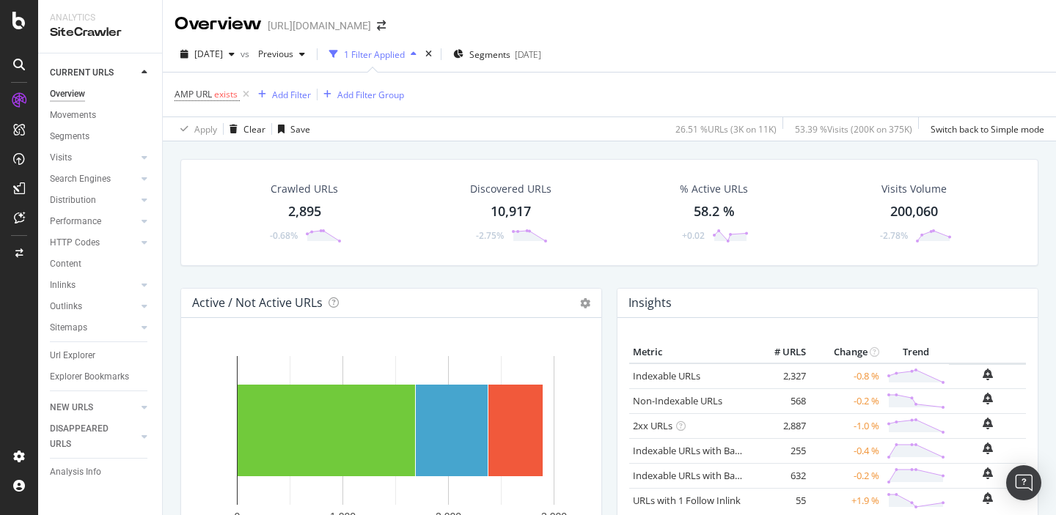
click at [304, 216] on div "2,895" at bounding box center [304, 211] width 33 height 19
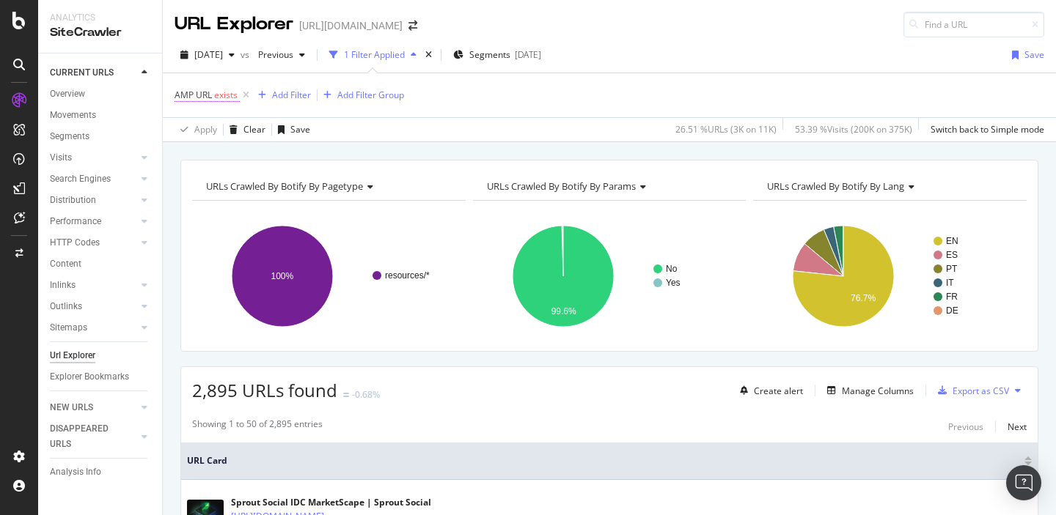
click at [216, 94] on span "exists" at bounding box center [225, 95] width 23 height 12
click at [184, 94] on icon at bounding box center [183, 93] width 4 height 9
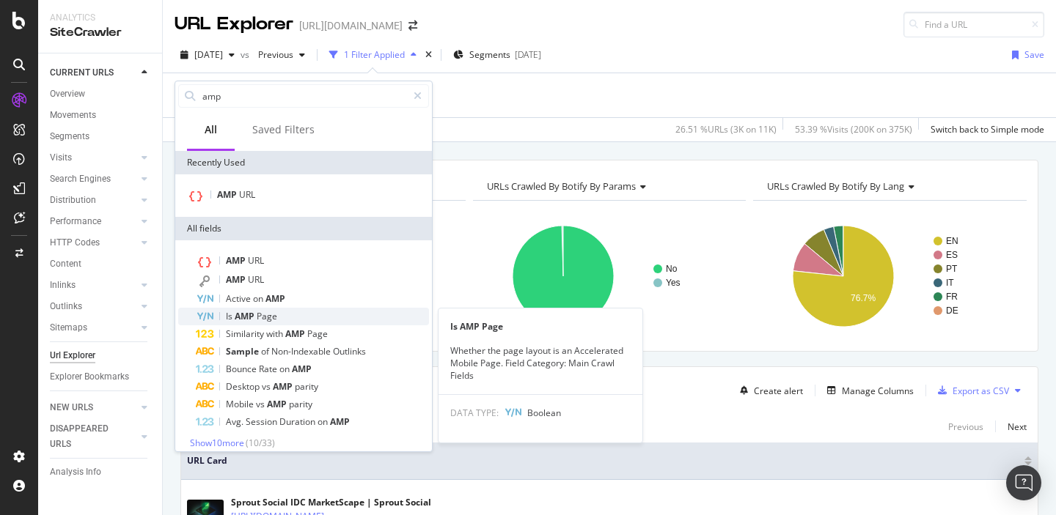
click at [257, 315] on span "Page" at bounding box center [267, 316] width 21 height 12
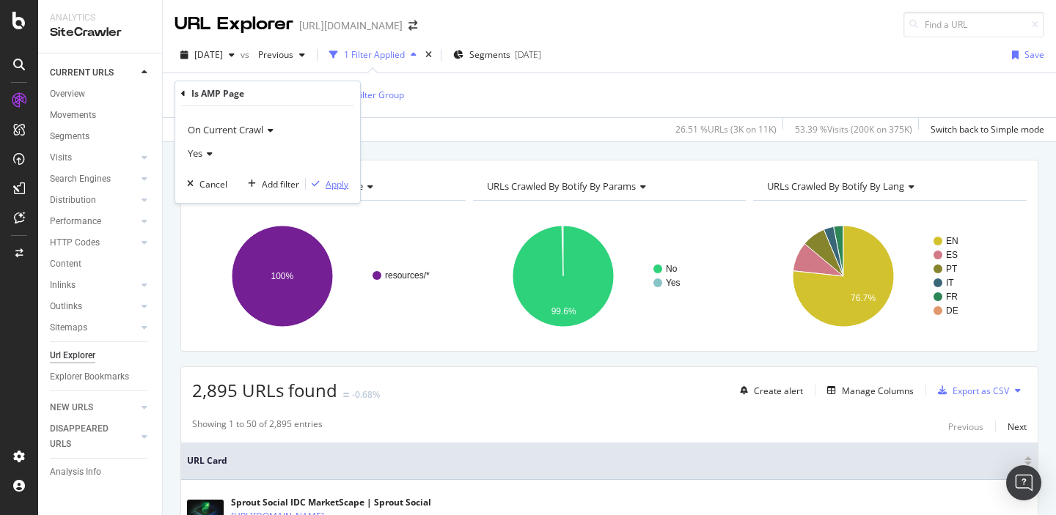
click at [334, 186] on div "Apply" at bounding box center [337, 184] width 23 height 12
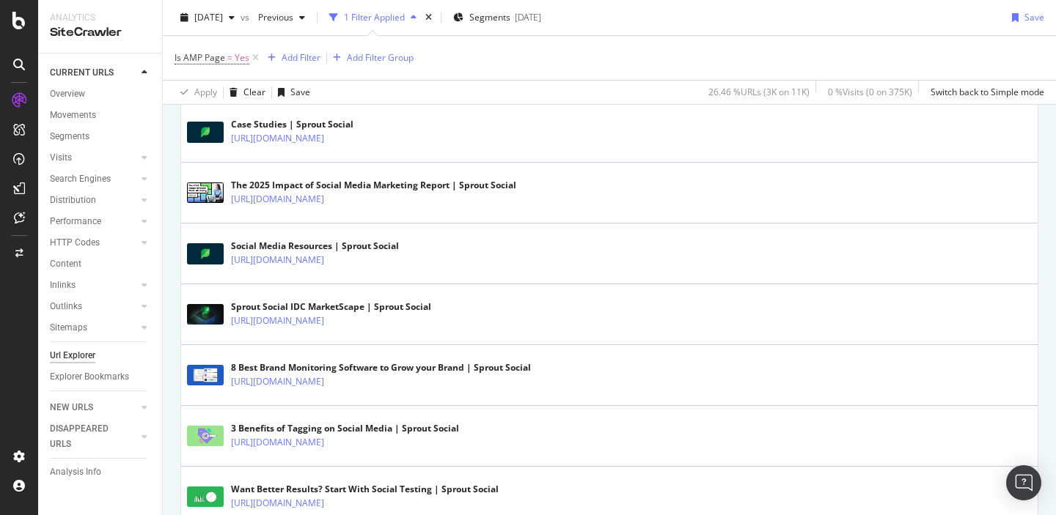
scroll to position [566, 0]
